Goal: Task Accomplishment & Management: Manage account settings

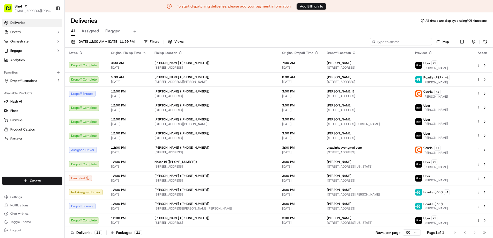
click at [408, 40] on input at bounding box center [401, 41] width 62 height 7
paste input "8tJ9mFDQPwV"
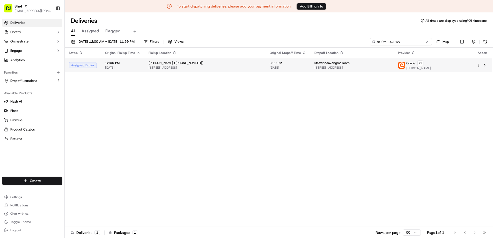
type input "8tJ9mFDQPwV"
click at [240, 65] on div "Anusha Jayaraman (+14108003431) 14320 Avalon Dr, Northborough, MA 01532, USA" at bounding box center [205, 65] width 113 height 9
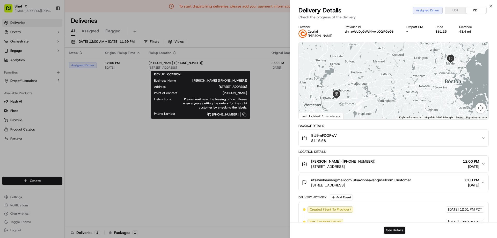
click at [393, 231] on button "See details" at bounding box center [394, 230] width 21 height 7
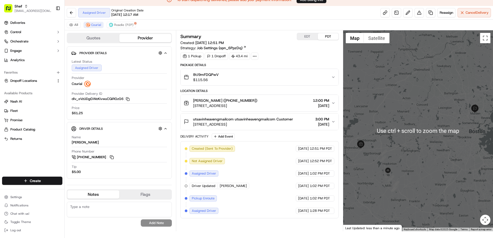
scroll to position [12, 0]
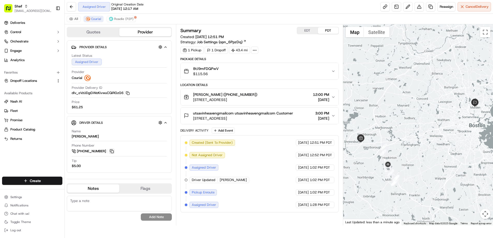
click at [111, 152] on button at bounding box center [112, 151] width 6 height 6
click at [115, 17] on span "Roadie (P2P)" at bounding box center [123, 19] width 19 height 4
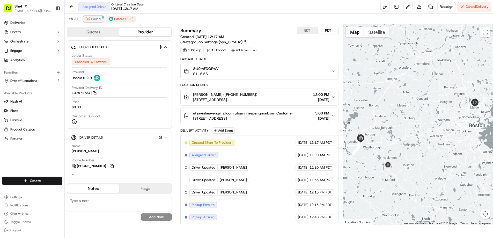
click at [94, 18] on span "Courial" at bounding box center [96, 19] width 10 height 4
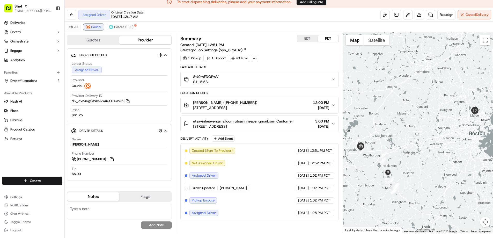
scroll to position [0, 0]
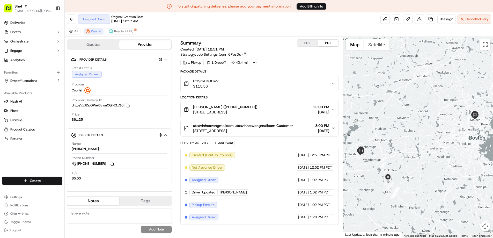
click at [138, 42] on button "Provider" at bounding box center [145, 44] width 52 height 8
click at [124, 30] on span "Roadie (P2P)" at bounding box center [123, 31] width 19 height 4
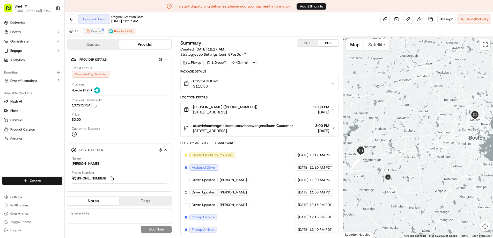
click at [98, 28] on button "Courial" at bounding box center [94, 31] width 20 height 6
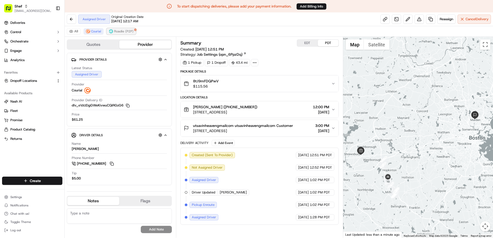
click at [123, 32] on span "Roadie (P2P)" at bounding box center [123, 31] width 19 height 4
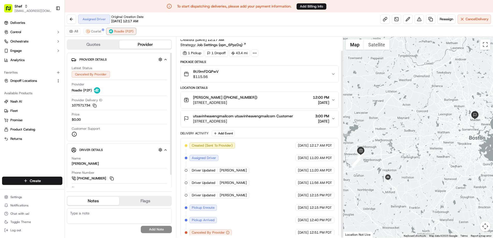
scroll to position [14, 0]
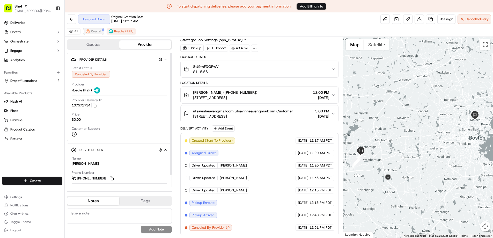
click at [84, 30] on button "Courial" at bounding box center [94, 31] width 20 height 6
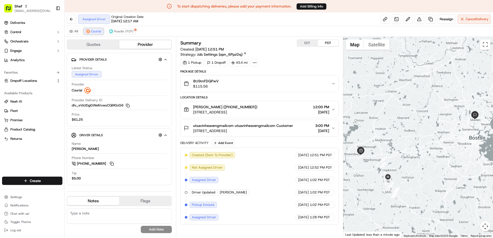
scroll to position [0, 0]
click at [116, 32] on span "Roadie (P2P)" at bounding box center [123, 31] width 19 height 4
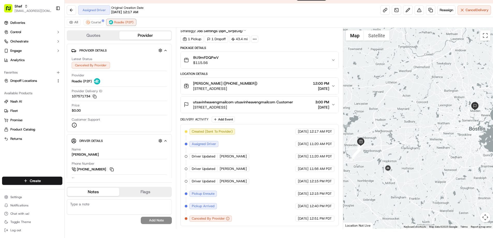
scroll to position [12, 0]
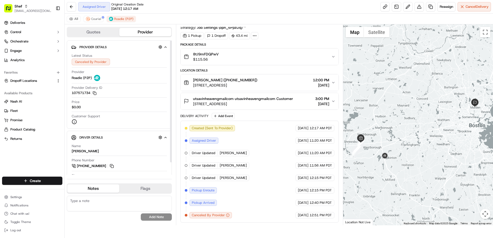
click at [83, 13] on div "Assigned Driver Original Creation Date [DATE] 12:17 AM Reassign Cancel Delivery" at bounding box center [279, 7] width 428 height 14
click at [91, 16] on button "Courial" at bounding box center [94, 19] width 20 height 6
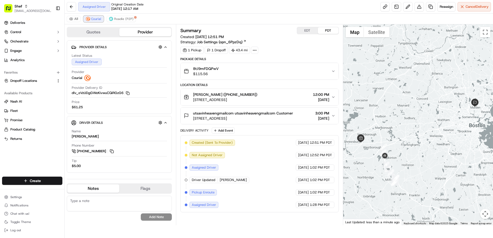
scroll to position [0, 0]
click at [112, 151] on button at bounding box center [112, 151] width 6 height 6
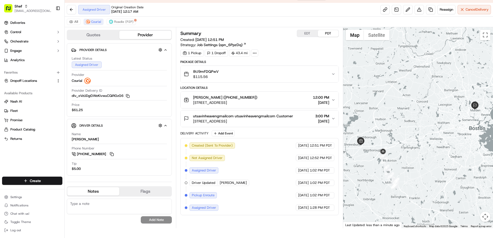
scroll to position [12, 0]
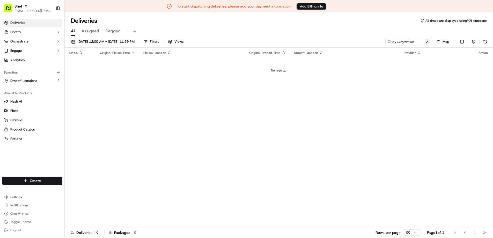
click at [428, 42] on button at bounding box center [427, 41] width 5 height 5
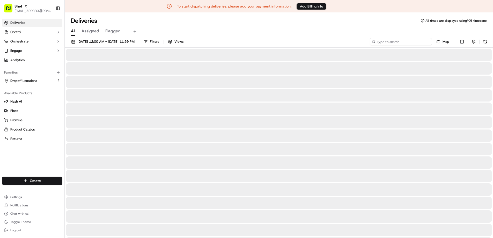
click at [416, 42] on input at bounding box center [401, 41] width 62 height 7
paste input "XJTEDWtDm6Q"
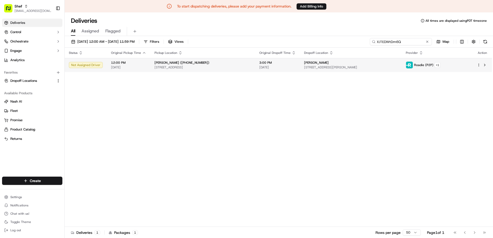
type input "XJTEDWtDm6Q"
click at [304, 67] on span "[STREET_ADDRESS][PERSON_NAME]" at bounding box center [350, 67] width 93 height 4
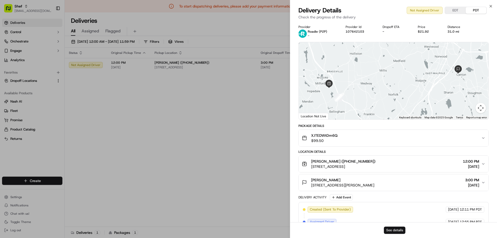
click at [393, 230] on button "See details" at bounding box center [394, 230] width 21 height 7
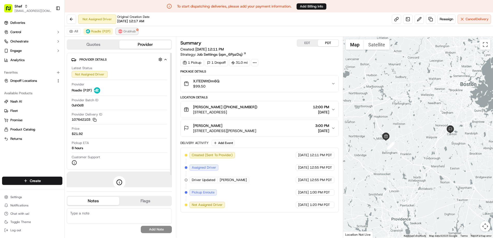
click at [127, 32] on span "Grubhub" at bounding box center [129, 31] width 12 height 4
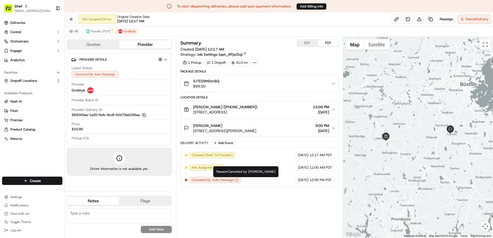
click at [236, 179] on icon "button" at bounding box center [237, 180] width 4 height 4
click at [95, 29] on button "Roadie (P2P)" at bounding box center [98, 31] width 29 height 6
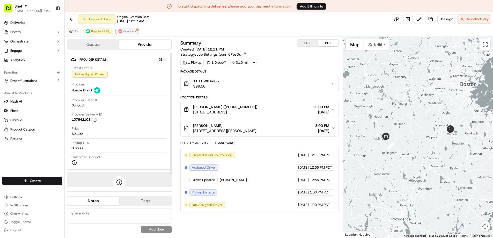
click at [123, 30] on span "Grubhub" at bounding box center [129, 31] width 12 height 4
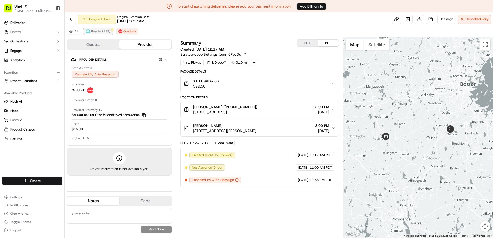
click at [100, 32] on span "Roadie (P2P)" at bounding box center [100, 31] width 19 height 4
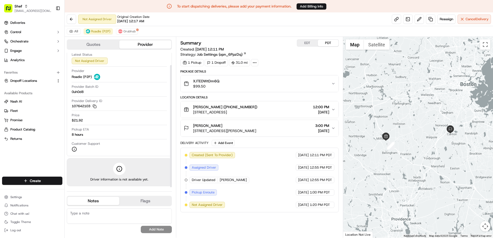
scroll to position [12, 0]
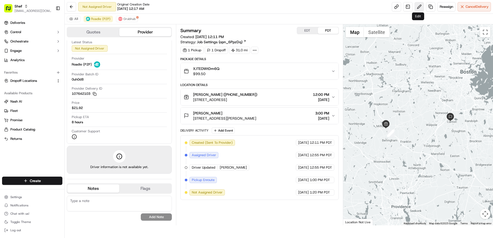
click at [419, 5] on button at bounding box center [419, 6] width 9 height 9
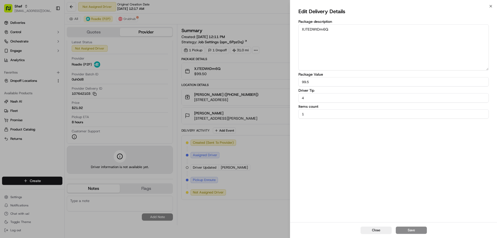
click at [309, 100] on input "4" at bounding box center [394, 97] width 190 height 9
type input "15"
click at [407, 228] on button "Save" at bounding box center [411, 230] width 31 height 7
